Goal: Task Accomplishment & Management: Use online tool/utility

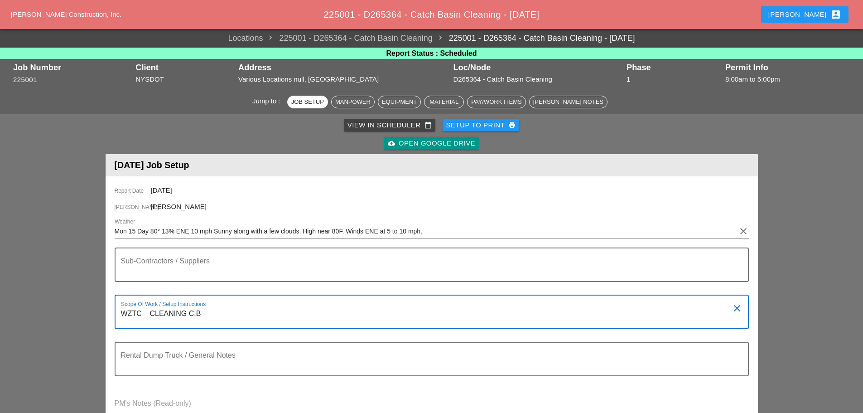
scroll to position [45, 0]
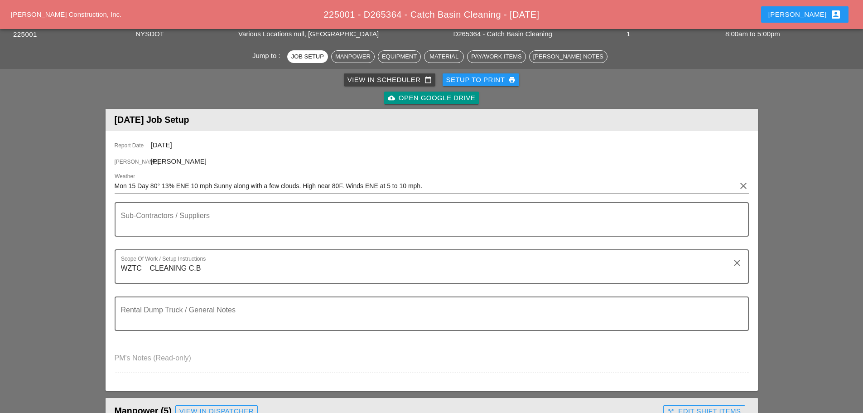
click at [153, 325] on textarea "Rental Dump Truck / General Notes" at bounding box center [428, 319] width 614 height 22
click at [140, 313] on textarea "Rental Dump Truck / General Notes" at bounding box center [428, 319] width 614 height 22
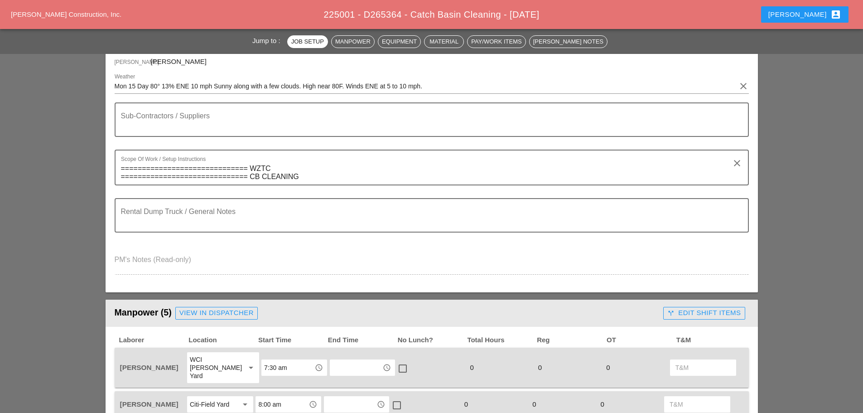
scroll to position [181, 0]
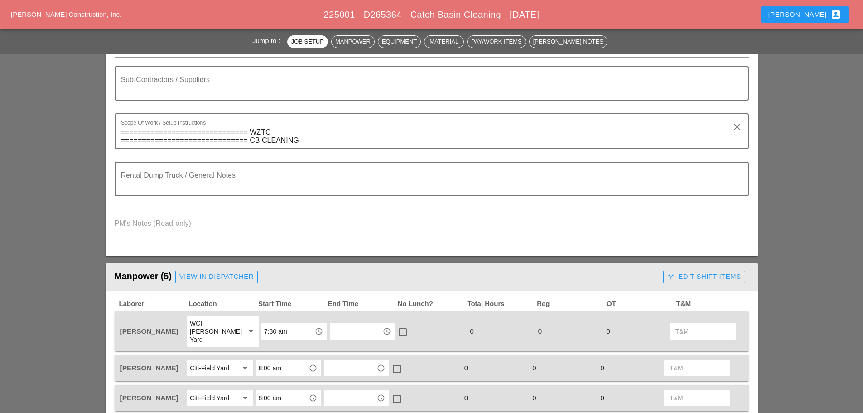
click at [128, 185] on textarea "Rental Dump Truck / General Notes" at bounding box center [428, 184] width 614 height 22
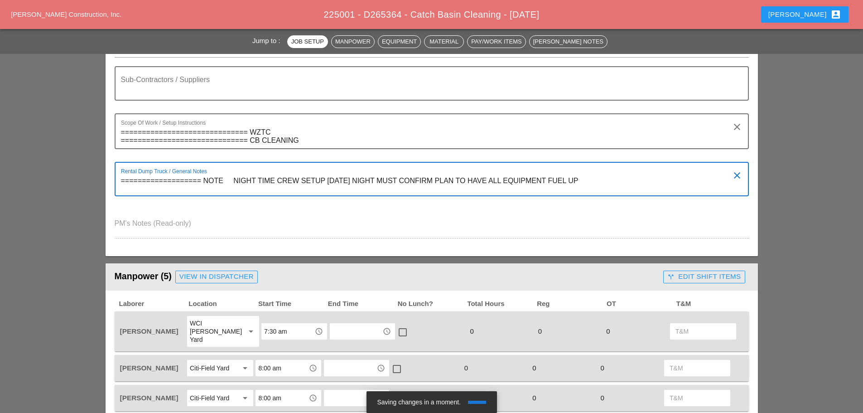
type textarea "=================== NOTE NIGHT TIME CREW SETUP [DATE] NIGHT MUST CONFIRM PLAN T…"
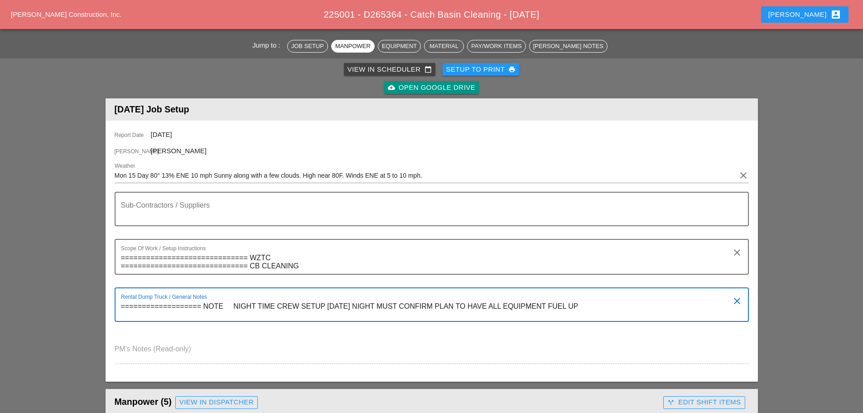
scroll to position [0, 0]
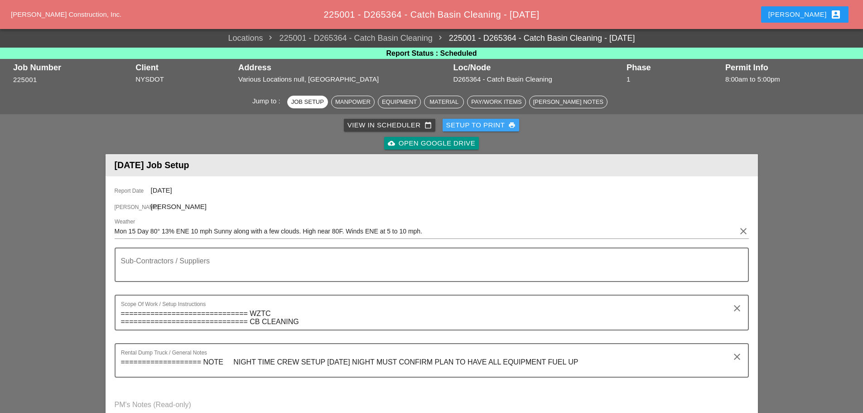
click at [468, 125] on div "Setup to Print print" at bounding box center [481, 125] width 70 height 10
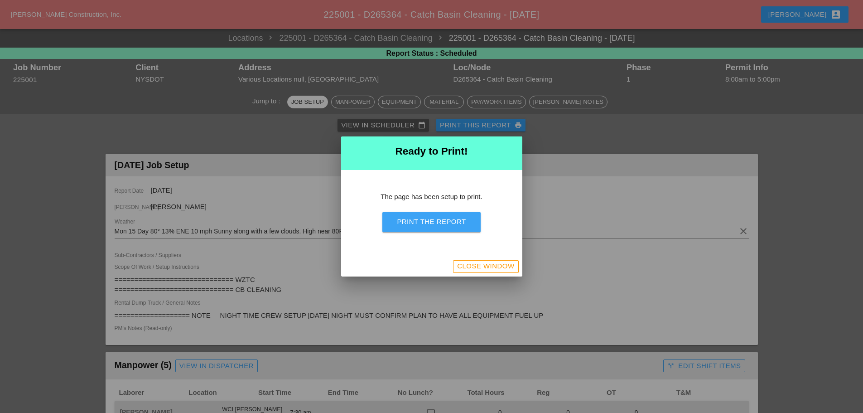
click at [436, 217] on div "Print the Report" at bounding box center [431, 221] width 69 height 10
